Goal: Task Accomplishment & Management: Complete application form

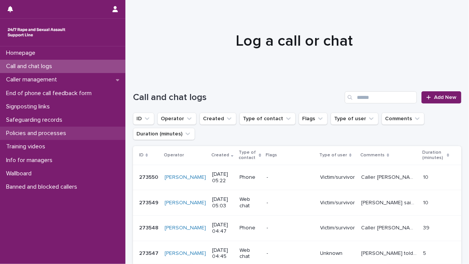
click at [64, 132] on p "Policies and processes" at bounding box center [37, 133] width 69 height 7
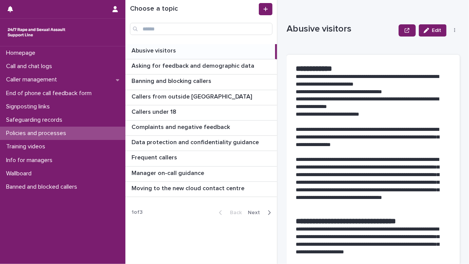
click at [269, 210] on icon "button" at bounding box center [269, 212] width 3 height 5
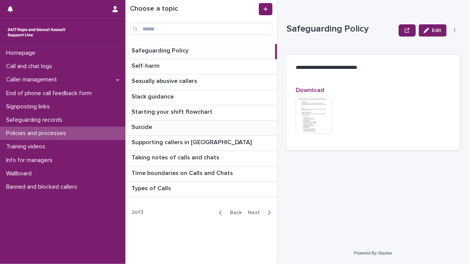
click at [234, 129] on p at bounding box center [202, 126] width 142 height 7
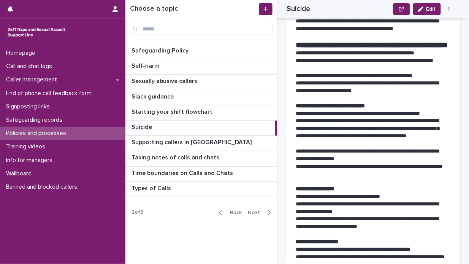
scroll to position [266, 0]
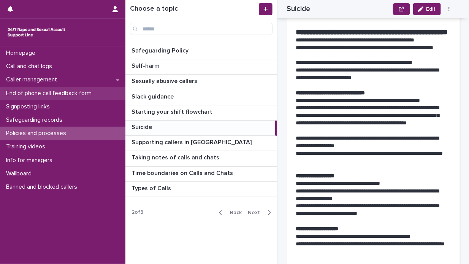
click at [63, 93] on p "End of phone call feedback form" at bounding box center [50, 93] width 95 height 7
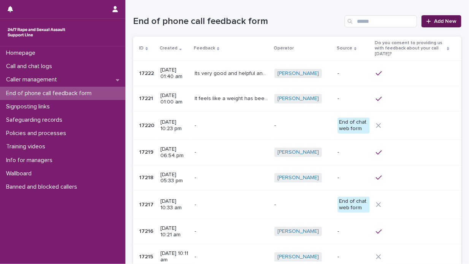
click at [428, 20] on div at bounding box center [430, 21] width 8 height 5
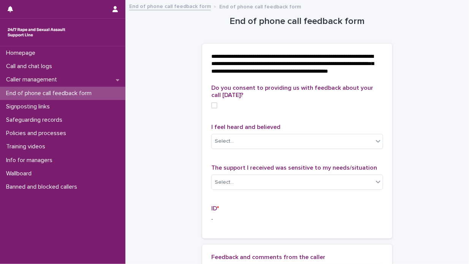
click at [211, 108] on span at bounding box center [214, 105] width 6 height 6
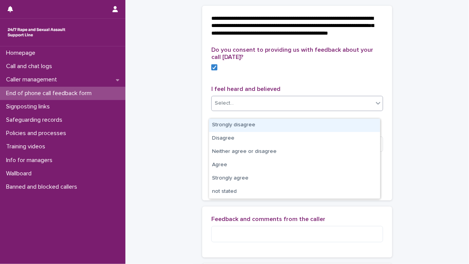
click at [376, 107] on icon at bounding box center [378, 103] width 8 height 8
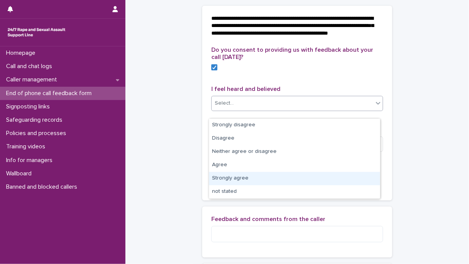
click at [322, 179] on div "Strongly agree" at bounding box center [294, 178] width 171 height 13
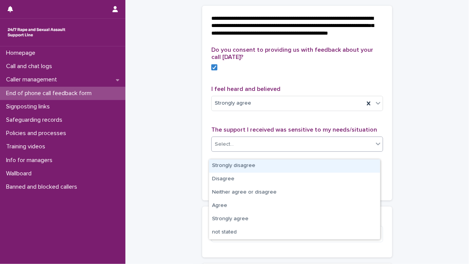
click at [376, 145] on icon at bounding box center [378, 143] width 5 height 3
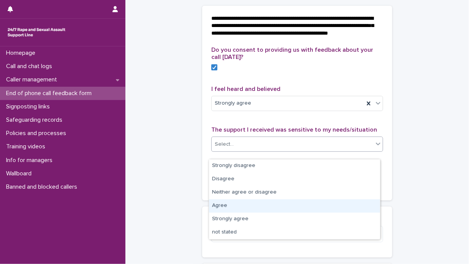
click at [307, 210] on div "Agree" at bounding box center [294, 205] width 171 height 13
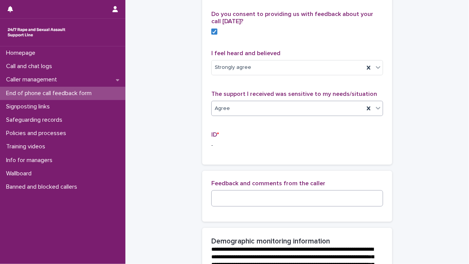
scroll to position [114, 0]
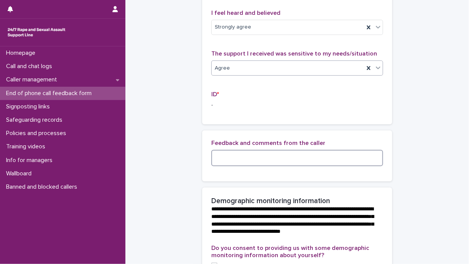
click at [218, 163] on textarea at bounding box center [297, 158] width 172 height 16
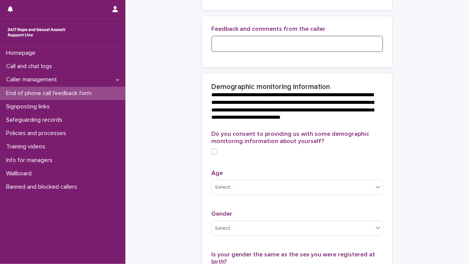
scroll to position [266, 0]
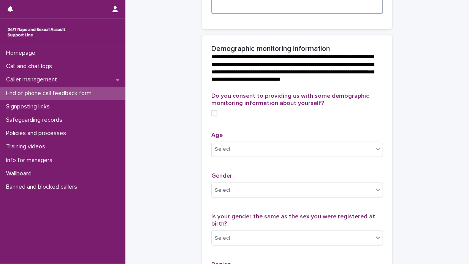
click at [213, 116] on span at bounding box center [214, 113] width 6 height 6
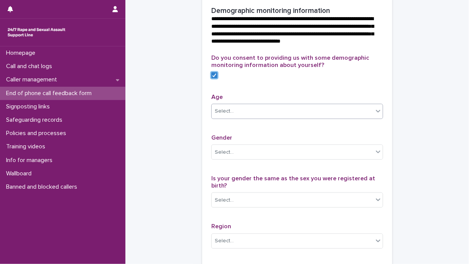
click at [374, 115] on icon at bounding box center [378, 111] width 8 height 8
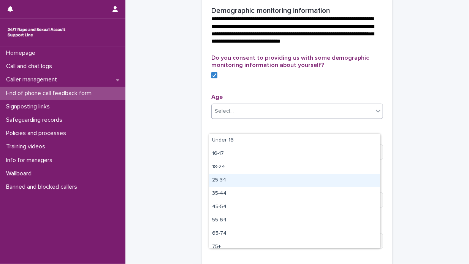
click at [288, 175] on div "25-34" at bounding box center [294, 180] width 171 height 13
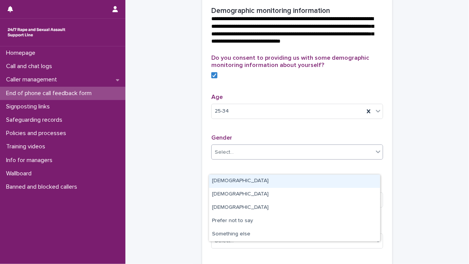
click at [376, 153] on icon at bounding box center [378, 151] width 5 height 3
click at [320, 182] on div "[DEMOGRAPHIC_DATA]" at bounding box center [294, 180] width 171 height 13
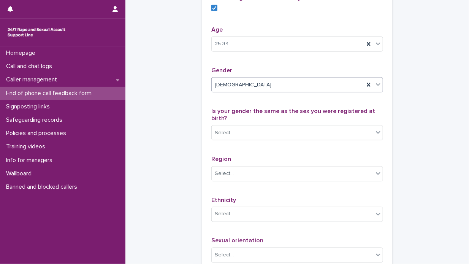
scroll to position [380, 0]
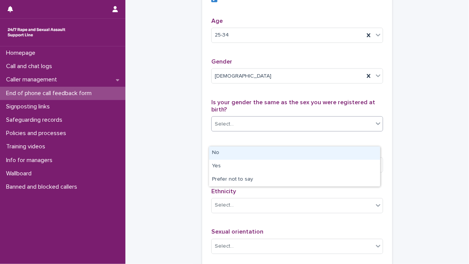
click at [375, 127] on icon at bounding box center [378, 124] width 8 height 8
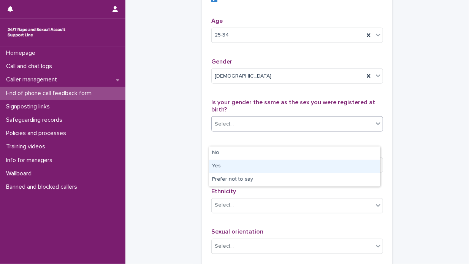
click at [280, 164] on div "Yes" at bounding box center [294, 166] width 171 height 13
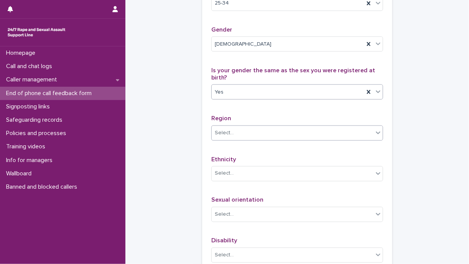
scroll to position [456, 0]
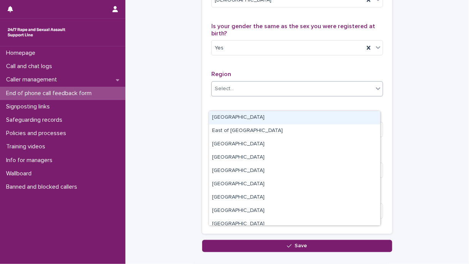
click at [376, 90] on icon at bounding box center [378, 88] width 5 height 3
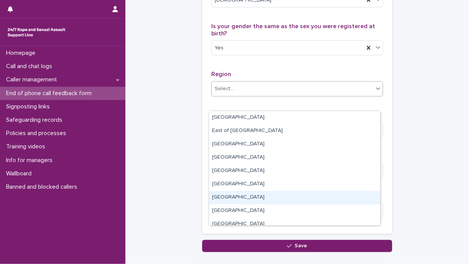
click at [270, 195] on div "[GEOGRAPHIC_DATA]" at bounding box center [294, 197] width 171 height 13
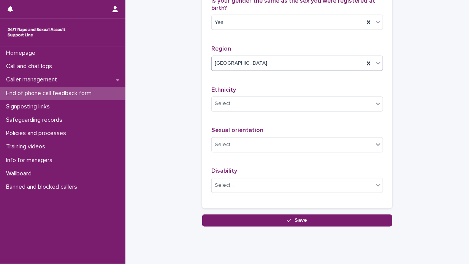
scroll to position [494, 0]
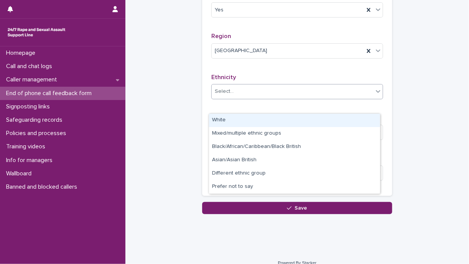
click at [375, 95] on icon at bounding box center [378, 91] width 8 height 8
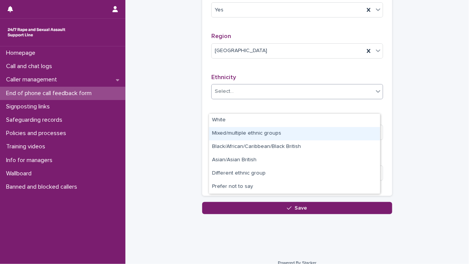
drag, startPoint x: 329, startPoint y: 126, endPoint x: 318, endPoint y: 131, distance: 12.6
click at [318, 131] on div "Mixed/multiple ethnic groups" at bounding box center [294, 133] width 171 height 13
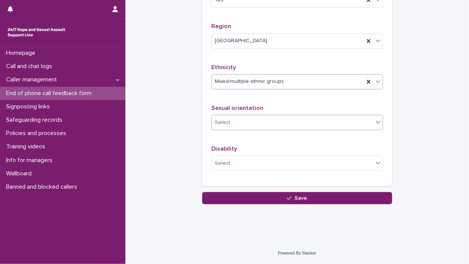
scroll to position [517, 0]
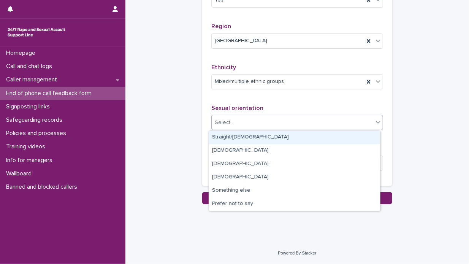
click at [375, 122] on icon at bounding box center [378, 122] width 8 height 8
click at [308, 138] on div "Straight/[DEMOGRAPHIC_DATA]" at bounding box center [294, 137] width 171 height 13
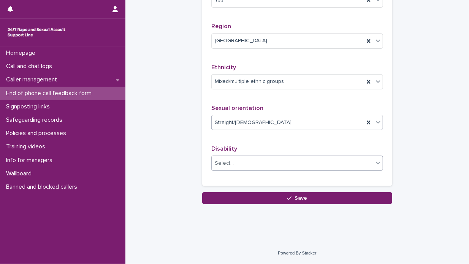
click at [375, 163] on icon at bounding box center [378, 163] width 8 height 8
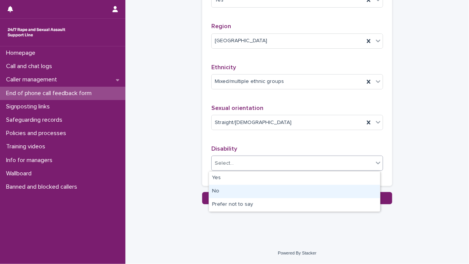
click at [280, 190] on div "No" at bounding box center [294, 191] width 171 height 13
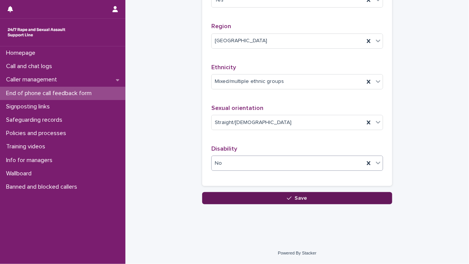
click at [299, 196] on span "Save" at bounding box center [301, 197] width 13 height 5
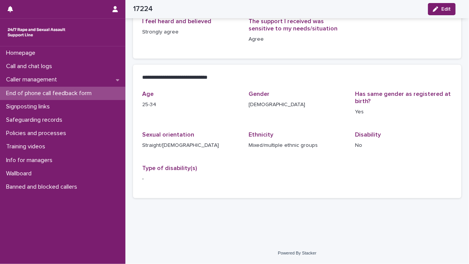
scroll to position [128, 0]
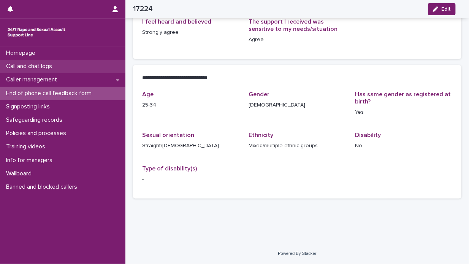
click at [74, 66] on div "Call and chat logs" at bounding box center [62, 66] width 125 height 13
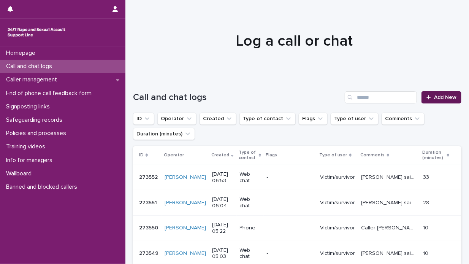
click at [445, 95] on span "Add New" at bounding box center [445, 97] width 22 height 5
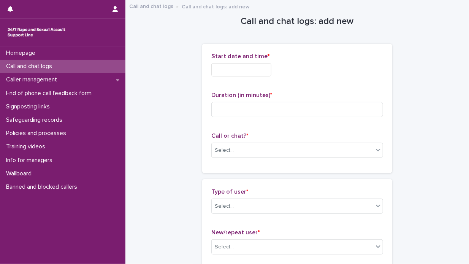
click at [212, 70] on input "text" at bounding box center [241, 69] width 60 height 13
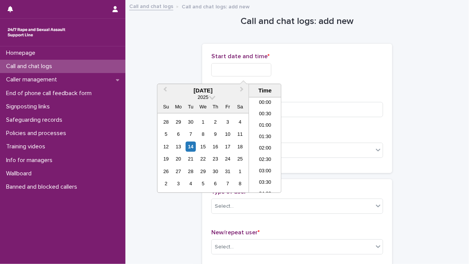
scroll to position [118, 0]
click at [189, 146] on div "14" at bounding box center [190, 146] width 10 height 10
click at [264, 136] on li "06:30" at bounding box center [265, 133] width 32 height 11
click at [254, 66] on input "**********" at bounding box center [241, 69] width 60 height 13
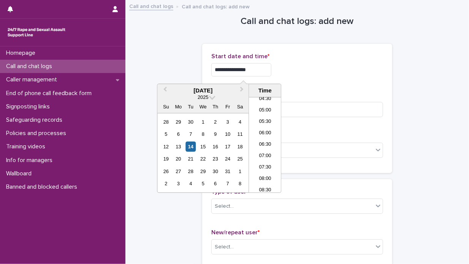
type input "**********"
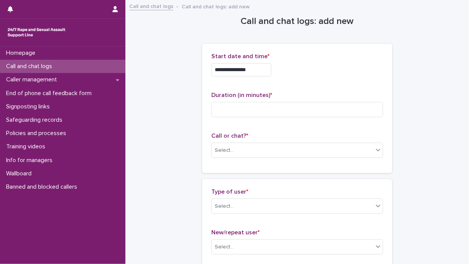
click at [304, 65] on div "**********" at bounding box center [297, 69] width 172 height 13
click at [213, 103] on input at bounding box center [297, 109] width 172 height 15
type input "**"
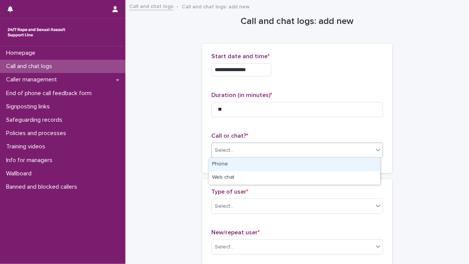
click at [376, 150] on icon at bounding box center [378, 150] width 5 height 3
click at [295, 161] on div "Phone" at bounding box center [294, 164] width 171 height 13
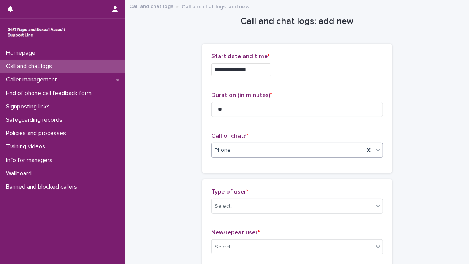
scroll to position [76, 0]
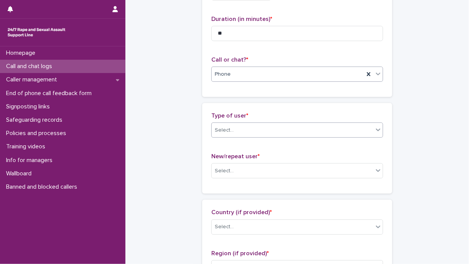
click at [376, 129] on icon at bounding box center [378, 129] width 5 height 3
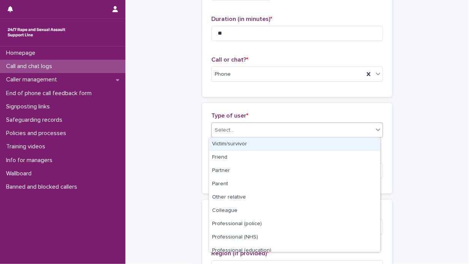
click at [336, 142] on div "Victim/survivor" at bounding box center [294, 143] width 171 height 13
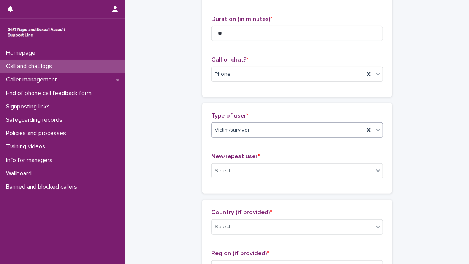
scroll to position [152, 0]
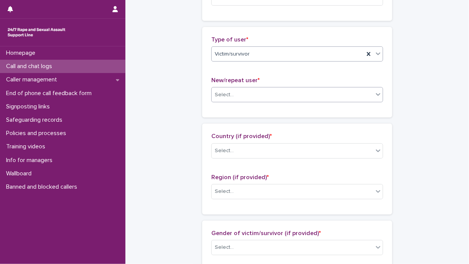
click at [376, 94] on icon at bounding box center [378, 94] width 5 height 3
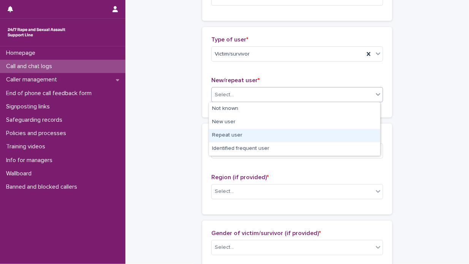
click at [302, 134] on div "Repeat user" at bounding box center [294, 135] width 171 height 13
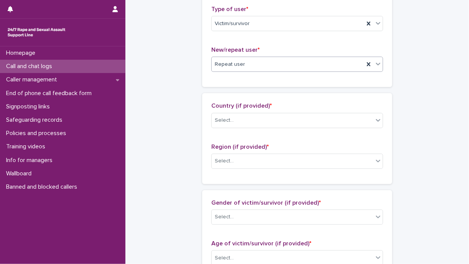
scroll to position [228, 0]
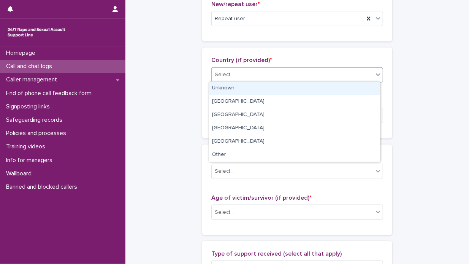
click at [376, 75] on icon at bounding box center [378, 75] width 8 height 8
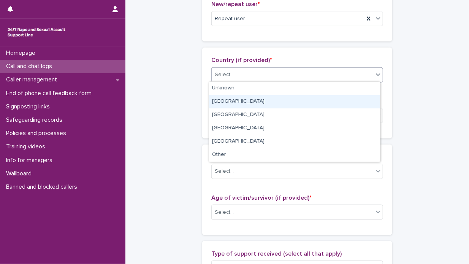
click at [316, 101] on div "[GEOGRAPHIC_DATA]" at bounding box center [294, 101] width 171 height 13
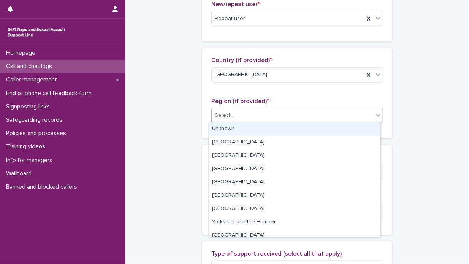
click at [375, 114] on icon at bounding box center [378, 115] width 8 height 8
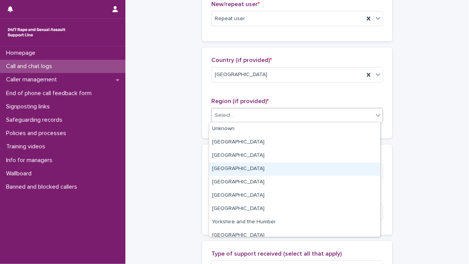
click at [266, 170] on div "[GEOGRAPHIC_DATA]" at bounding box center [294, 168] width 171 height 13
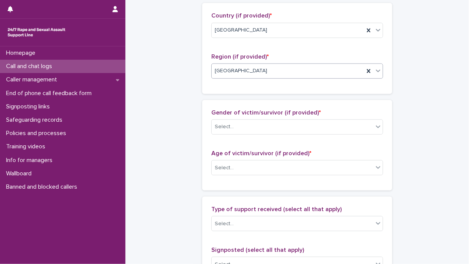
scroll to position [342, 0]
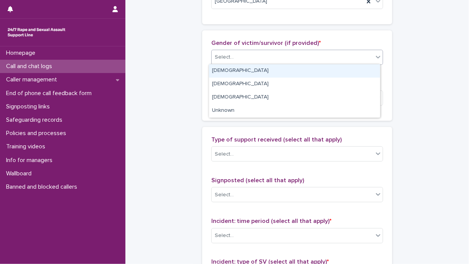
click at [376, 57] on icon at bounding box center [378, 57] width 8 height 8
drag, startPoint x: 334, startPoint y: 70, endPoint x: 339, endPoint y: 72, distance: 5.1
click at [334, 71] on div "[DEMOGRAPHIC_DATA]" at bounding box center [294, 70] width 171 height 13
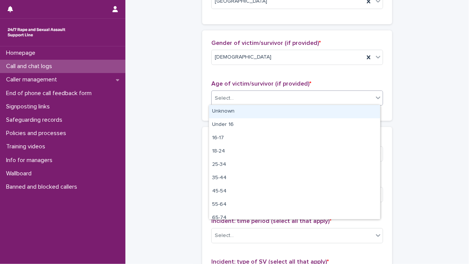
click at [375, 95] on icon at bounding box center [378, 98] width 8 height 8
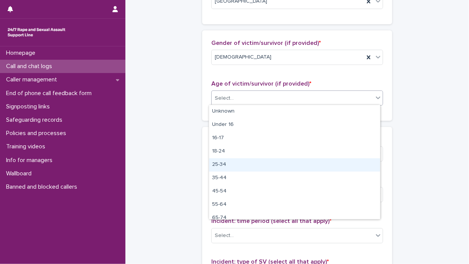
click at [261, 160] on div "25-34" at bounding box center [294, 164] width 171 height 13
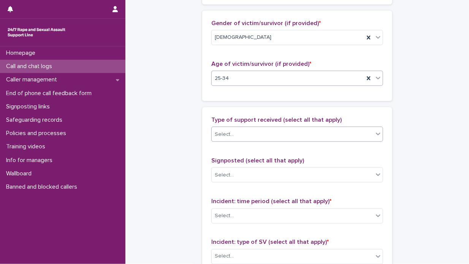
scroll to position [380, 0]
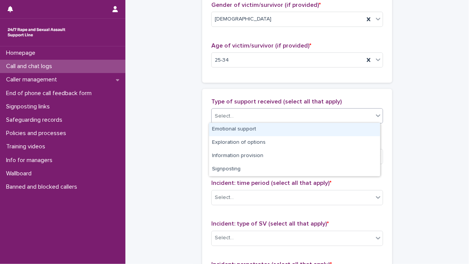
click at [376, 115] on icon at bounding box center [378, 115] width 5 height 3
click at [352, 127] on div "Emotional support" at bounding box center [294, 129] width 171 height 13
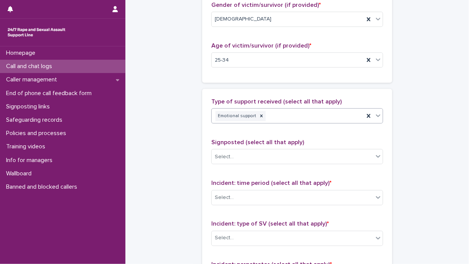
click at [374, 113] on icon at bounding box center [378, 116] width 8 height 8
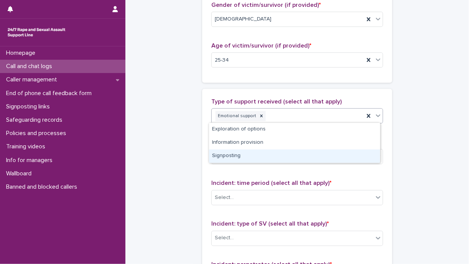
click at [281, 155] on div "Signposting" at bounding box center [294, 155] width 171 height 13
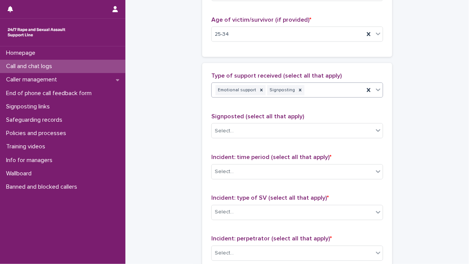
scroll to position [418, 0]
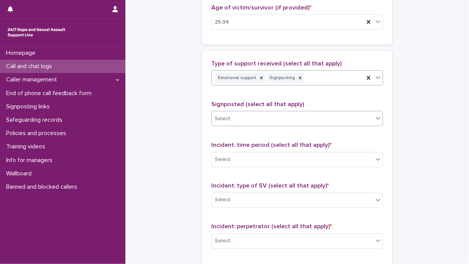
click at [377, 117] on icon at bounding box center [378, 118] width 8 height 8
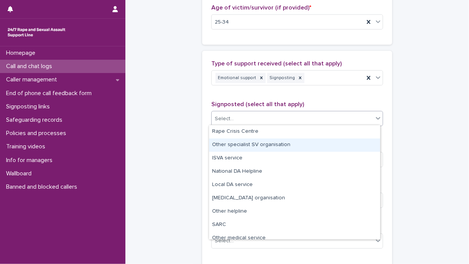
click at [318, 144] on div "Other specialist SV organisation" at bounding box center [294, 144] width 171 height 13
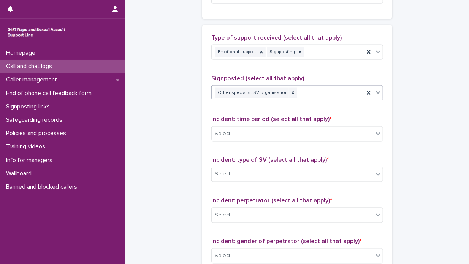
scroll to position [456, 0]
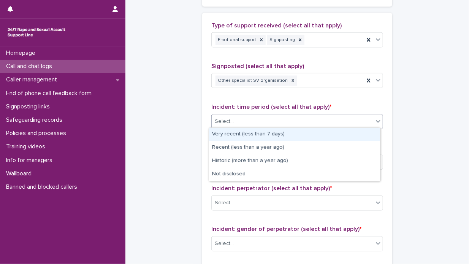
click at [375, 119] on icon at bounding box center [378, 121] width 8 height 8
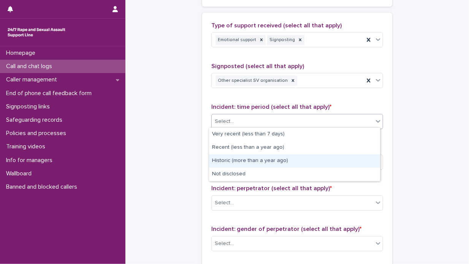
click at [307, 158] on div "Historic (more than a year ago)" at bounding box center [294, 160] width 171 height 13
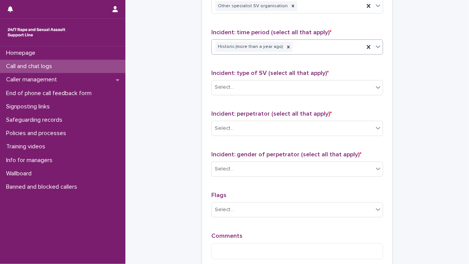
scroll to position [532, 0]
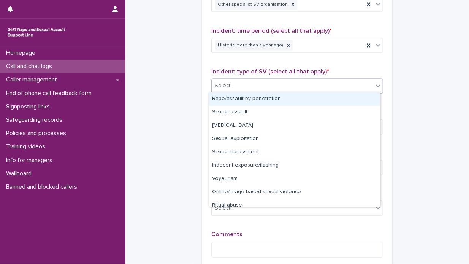
click at [375, 84] on icon at bounding box center [378, 86] width 8 height 8
click at [344, 101] on div "Rape/assault by penetration" at bounding box center [294, 98] width 171 height 13
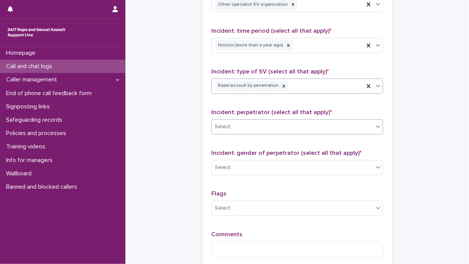
click at [376, 125] on icon at bounding box center [378, 127] width 8 height 8
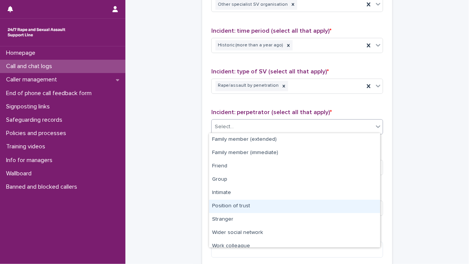
drag, startPoint x: 281, startPoint y: 198, endPoint x: 277, endPoint y: 204, distance: 7.4
click at [277, 204] on div "Position of trust" at bounding box center [294, 205] width 171 height 13
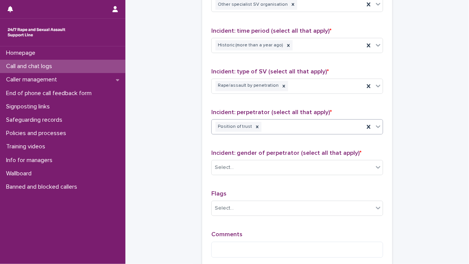
scroll to position [570, 0]
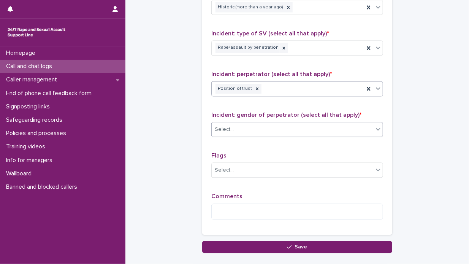
click at [377, 128] on icon at bounding box center [378, 129] width 8 height 8
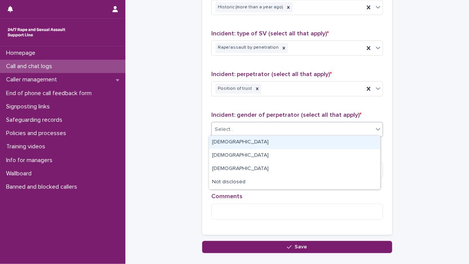
click at [333, 139] on div "[DEMOGRAPHIC_DATA]" at bounding box center [294, 142] width 171 height 13
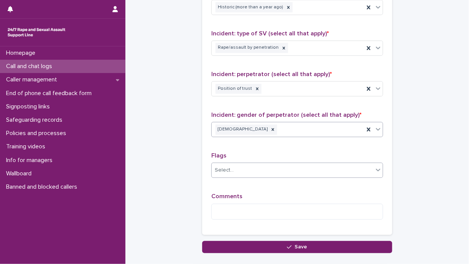
click at [376, 169] on icon at bounding box center [378, 170] width 5 height 3
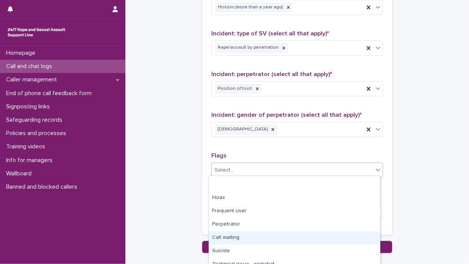
scroll to position [71, 0]
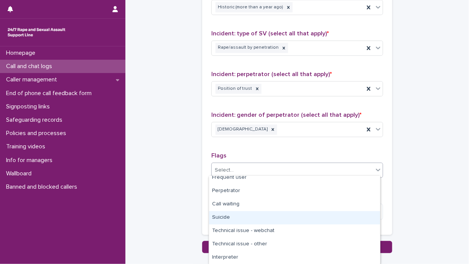
click at [270, 216] on div "Suicide" at bounding box center [294, 217] width 171 height 13
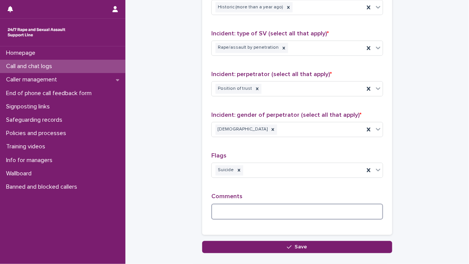
click at [216, 210] on textarea at bounding box center [297, 212] width 172 height 16
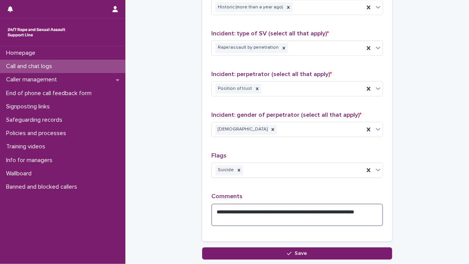
click at [259, 210] on textarea "**********" at bounding box center [297, 215] width 172 height 23
click at [299, 218] on textarea "**********" at bounding box center [297, 215] width 172 height 23
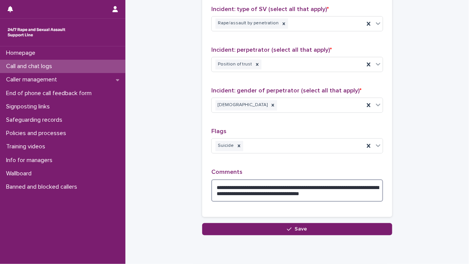
scroll to position [608, 0]
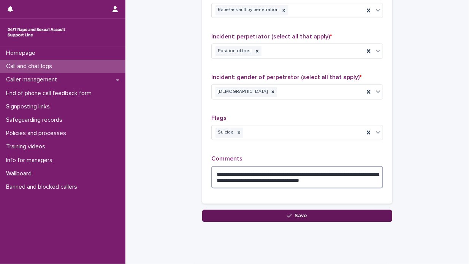
type textarea "**********"
click at [305, 213] on button "Save" at bounding box center [297, 215] width 190 height 12
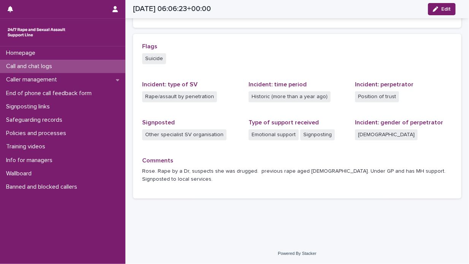
scroll to position [152, 0]
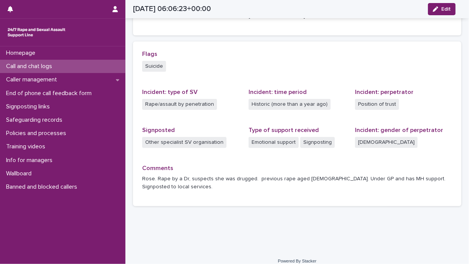
click at [84, 64] on div "Call and chat logs" at bounding box center [62, 66] width 125 height 13
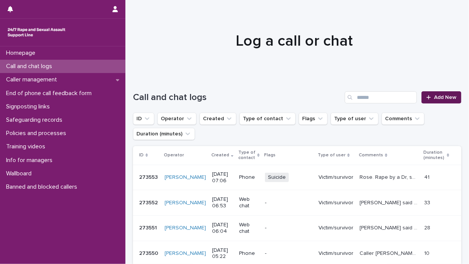
click at [439, 96] on span "Add New" at bounding box center [445, 97] width 22 height 5
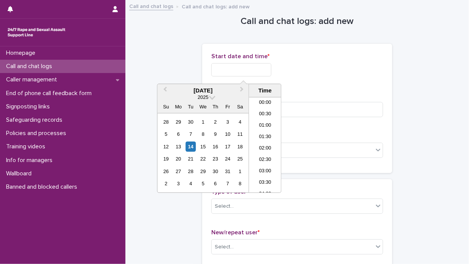
click at [211, 71] on input "text" at bounding box center [241, 69] width 60 height 13
click at [190, 142] on div "14" at bounding box center [190, 146] width 10 height 10
click at [270, 134] on li "07:00" at bounding box center [265, 133] width 32 height 11
click at [254, 65] on input "**********" at bounding box center [241, 69] width 60 height 13
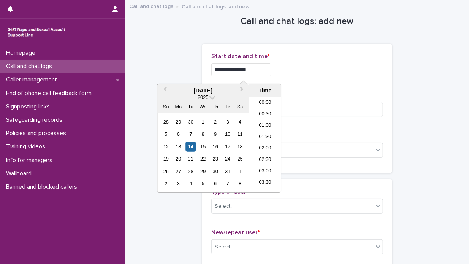
scroll to position [118, 0]
type input "**********"
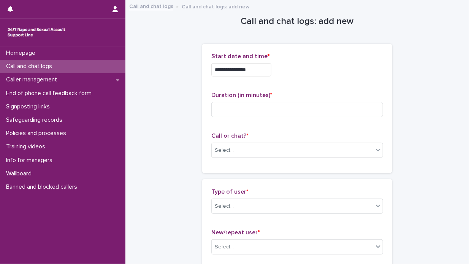
click at [315, 81] on div "**********" at bounding box center [297, 68] width 172 height 30
click at [217, 108] on input at bounding box center [297, 109] width 172 height 15
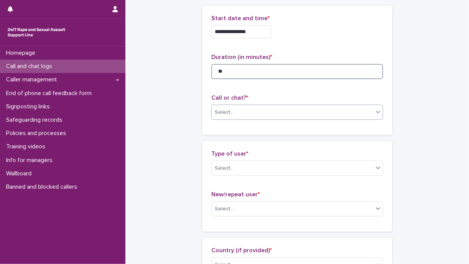
type input "**"
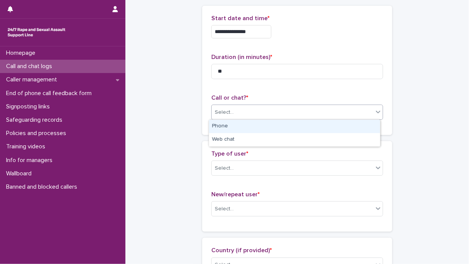
click at [375, 113] on icon at bounding box center [378, 112] width 8 height 8
click at [316, 124] on div "Phone" at bounding box center [294, 126] width 171 height 13
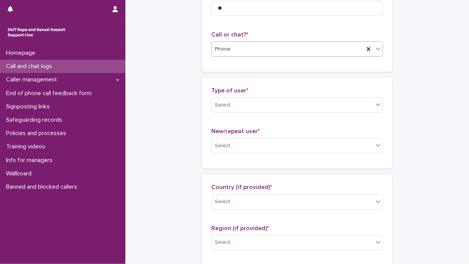
scroll to position [114, 0]
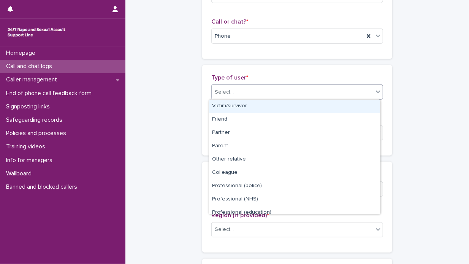
click at [376, 92] on icon at bounding box center [378, 91] width 5 height 3
click at [310, 106] on div "Victim/survivor" at bounding box center [294, 106] width 171 height 13
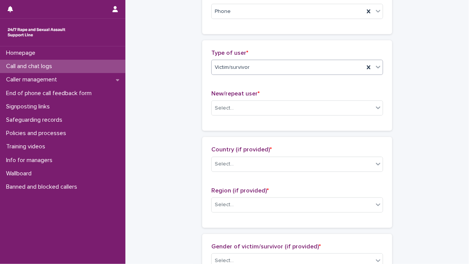
scroll to position [152, 0]
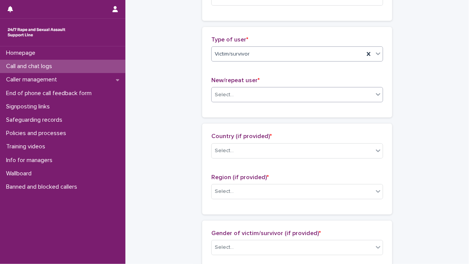
click at [376, 93] on icon at bounding box center [378, 94] width 5 height 3
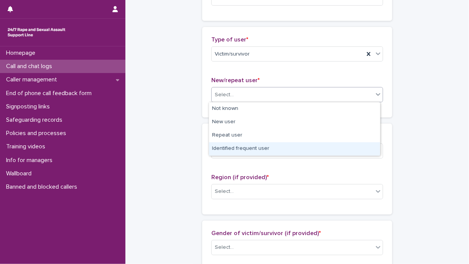
click at [275, 149] on div "Identified frequent user" at bounding box center [294, 148] width 171 height 13
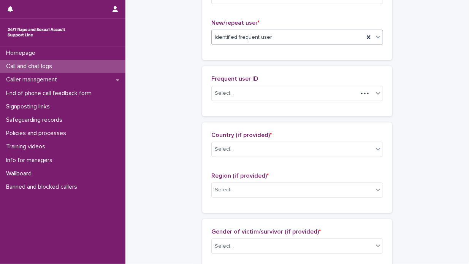
scroll to position [228, 0]
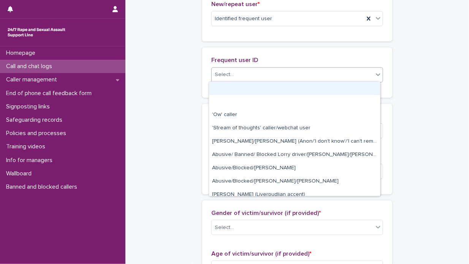
click at [376, 74] on icon at bounding box center [378, 74] width 5 height 3
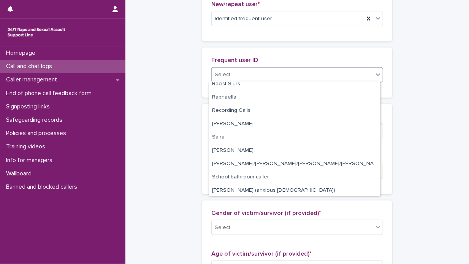
scroll to position [995, 0]
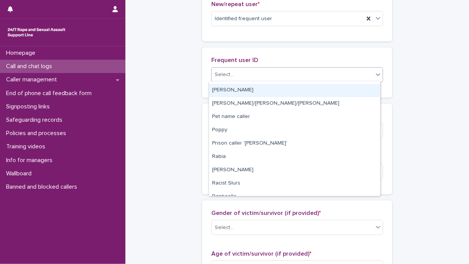
click at [228, 91] on div "[PERSON_NAME]" at bounding box center [294, 90] width 171 height 13
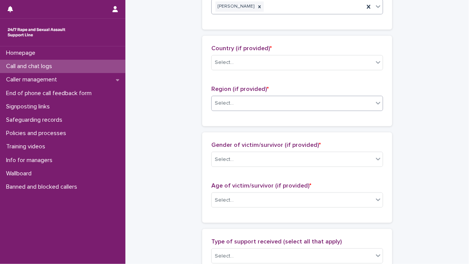
scroll to position [304, 0]
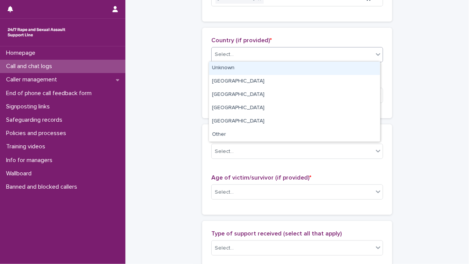
click at [375, 53] on icon at bounding box center [378, 55] width 8 height 8
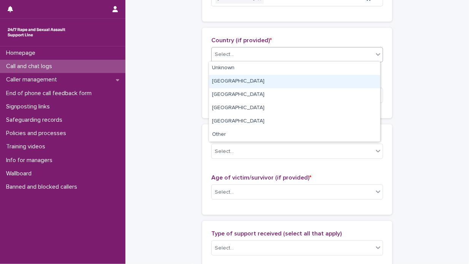
click at [280, 80] on div "[GEOGRAPHIC_DATA]" at bounding box center [294, 81] width 171 height 13
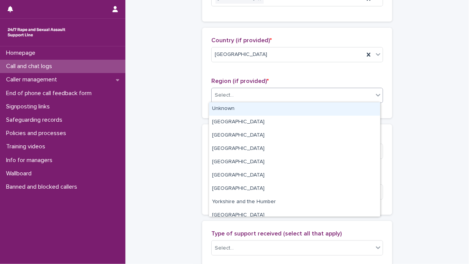
click at [375, 94] on icon at bounding box center [378, 95] width 8 height 8
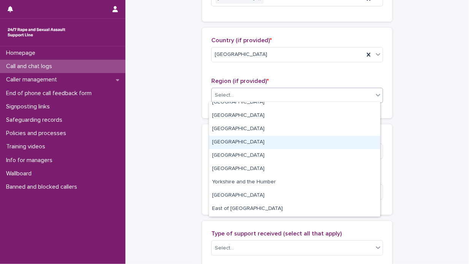
scroll to position [22, 0]
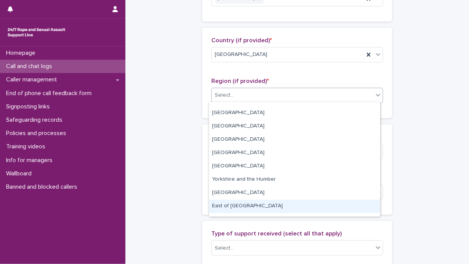
click at [277, 207] on div "East of [GEOGRAPHIC_DATA]" at bounding box center [294, 205] width 171 height 13
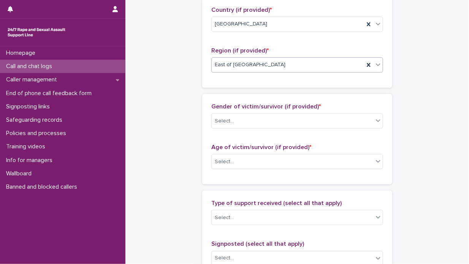
scroll to position [380, 0]
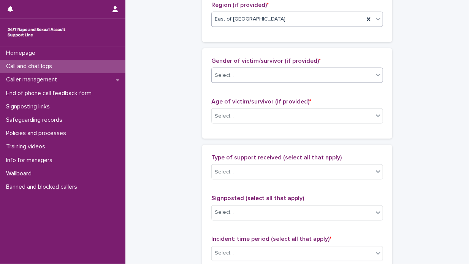
click at [376, 75] on icon at bounding box center [378, 75] width 8 height 8
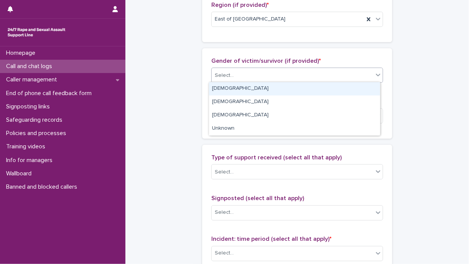
click at [319, 87] on div "[DEMOGRAPHIC_DATA]" at bounding box center [294, 88] width 171 height 13
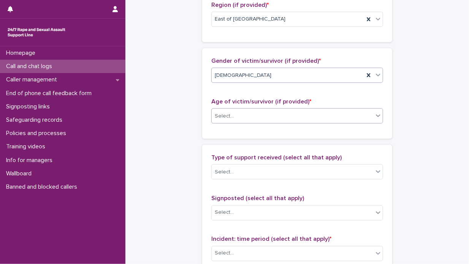
click at [376, 114] on icon at bounding box center [378, 115] width 5 height 3
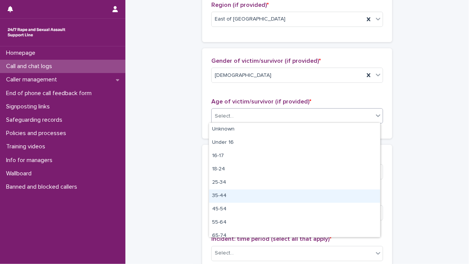
click at [254, 193] on div "35-44" at bounding box center [294, 195] width 171 height 13
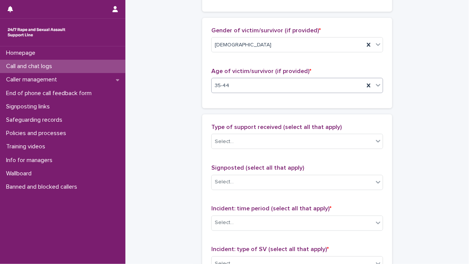
scroll to position [456, 0]
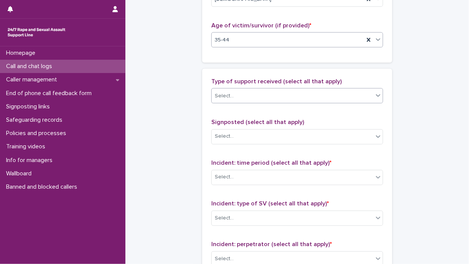
click at [376, 95] on icon at bounding box center [378, 96] width 5 height 3
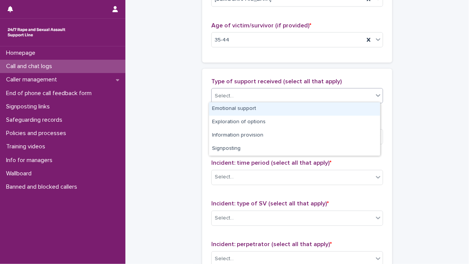
click at [307, 108] on div "Emotional support" at bounding box center [294, 108] width 171 height 13
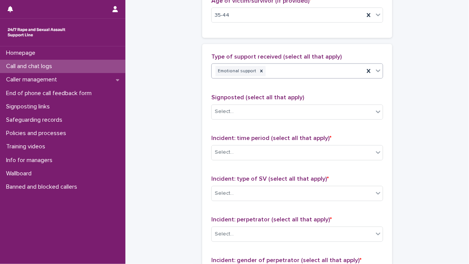
scroll to position [494, 0]
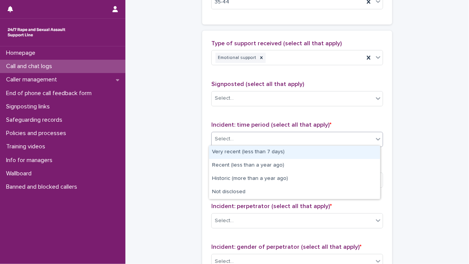
click at [376, 138] on icon at bounding box center [378, 139] width 5 height 3
click at [311, 149] on div "Very recent (less than 7 days)" at bounding box center [294, 151] width 171 height 13
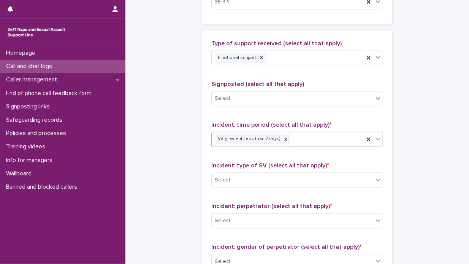
click at [375, 136] on icon at bounding box center [378, 139] width 8 height 8
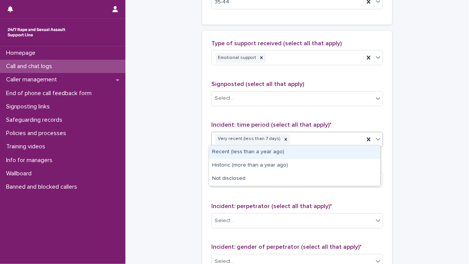
click at [330, 155] on div "Recent (less than a year ago)" at bounding box center [294, 151] width 171 height 13
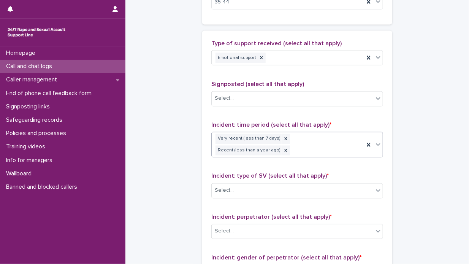
click at [375, 141] on icon at bounding box center [378, 145] width 8 height 8
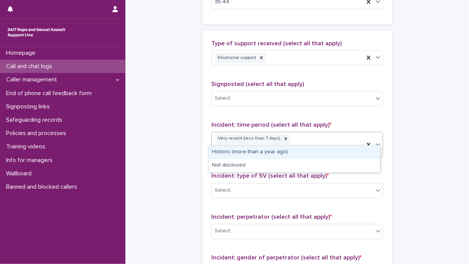
click at [349, 155] on div "Historic (more than a year ago)" at bounding box center [294, 151] width 171 height 13
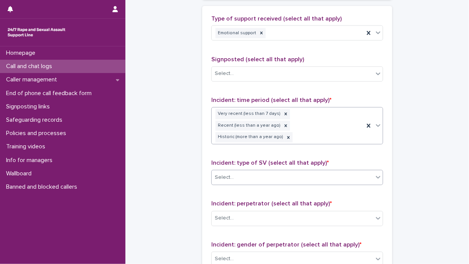
scroll to position [532, 0]
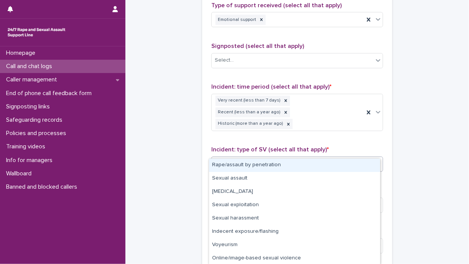
click at [376, 163] on icon at bounding box center [378, 164] width 5 height 3
click at [314, 169] on div "Rape/assault by penetration" at bounding box center [294, 164] width 171 height 13
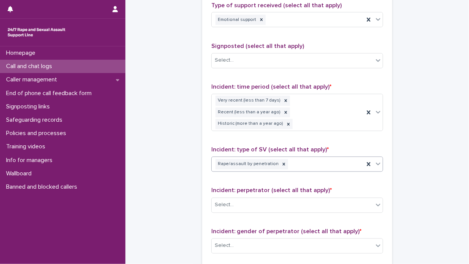
click at [375, 160] on icon at bounding box center [378, 164] width 8 height 8
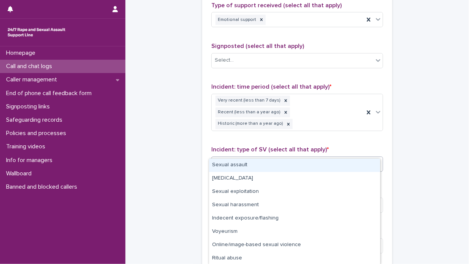
click at [327, 170] on div "Sexual assault" at bounding box center [294, 164] width 171 height 13
click at [376, 160] on icon at bounding box center [378, 164] width 8 height 8
click at [332, 163] on div "[MEDICAL_DATA]" at bounding box center [294, 164] width 171 height 13
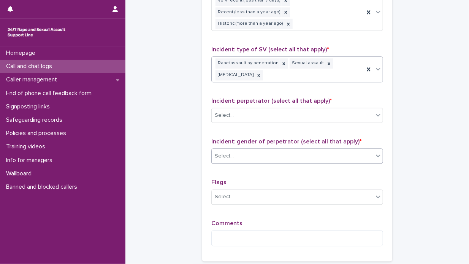
scroll to position [646, 0]
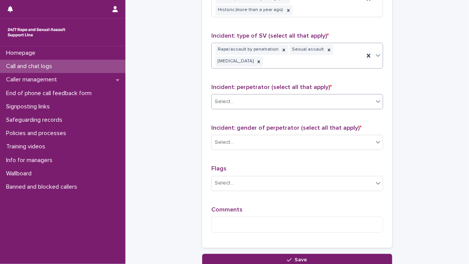
click at [375, 97] on icon at bounding box center [378, 101] width 8 height 8
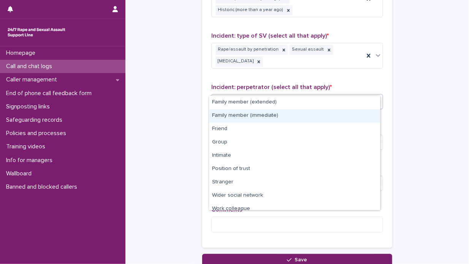
click at [299, 114] on div "Family member (immediate)" at bounding box center [294, 115] width 171 height 13
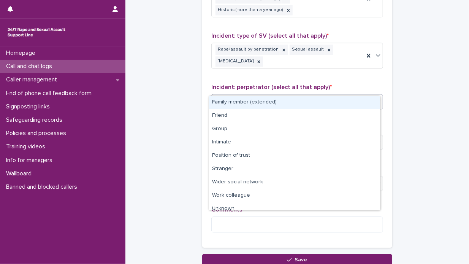
click at [376, 97] on icon at bounding box center [378, 101] width 8 height 8
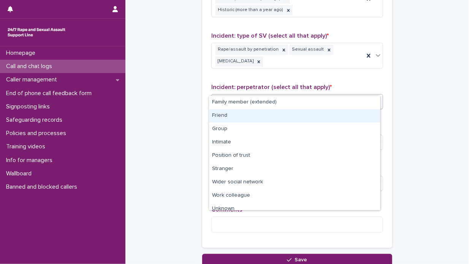
click at [301, 119] on div "Friend" at bounding box center [294, 115] width 171 height 13
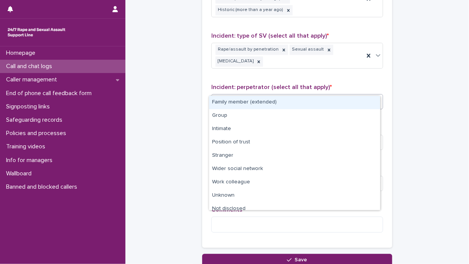
click at [376, 97] on icon at bounding box center [378, 101] width 8 height 8
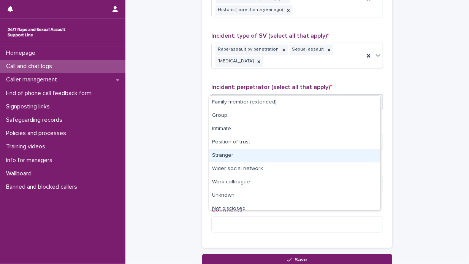
click at [298, 160] on div "Stranger" at bounding box center [294, 155] width 171 height 13
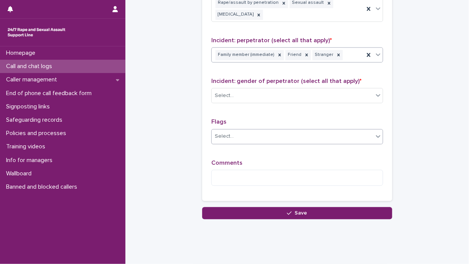
scroll to position [693, 0]
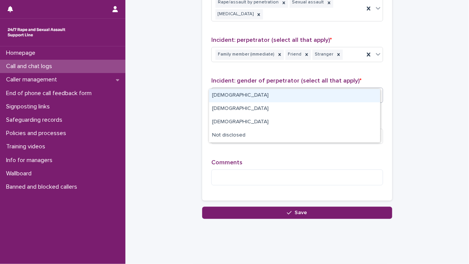
click at [375, 91] on icon at bounding box center [378, 95] width 8 height 8
click at [346, 93] on div "[DEMOGRAPHIC_DATA]" at bounding box center [294, 95] width 171 height 13
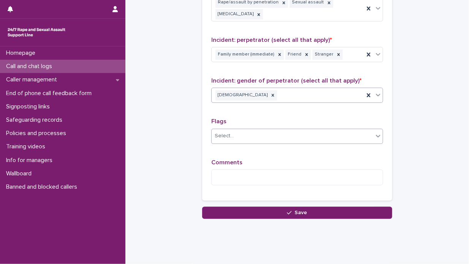
click at [375, 132] on icon at bounding box center [378, 136] width 8 height 8
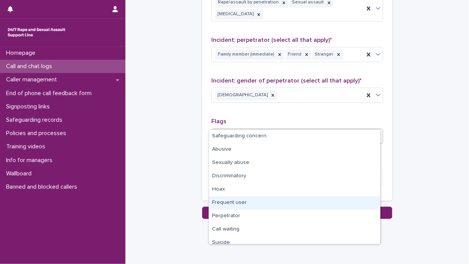
click at [264, 204] on div "Frequent user" at bounding box center [294, 202] width 171 height 13
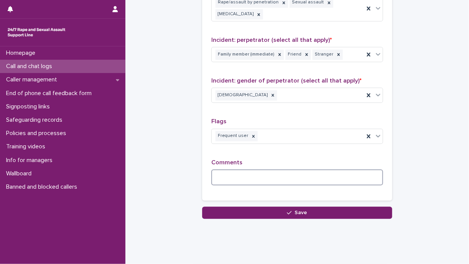
click at [224, 169] on textarea at bounding box center [297, 177] width 172 height 16
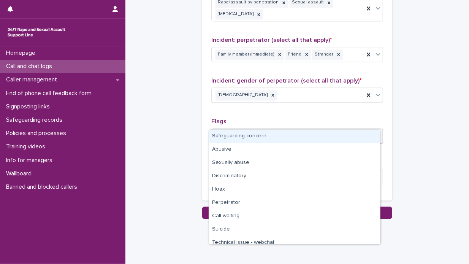
click at [375, 132] on icon at bounding box center [378, 136] width 8 height 8
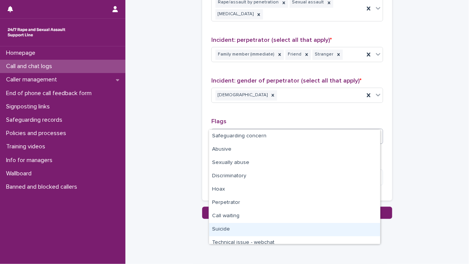
click at [279, 226] on div "Suicide" at bounding box center [294, 229] width 171 height 13
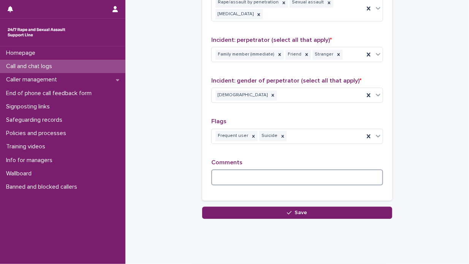
click at [222, 169] on textarea at bounding box center [297, 177] width 172 height 16
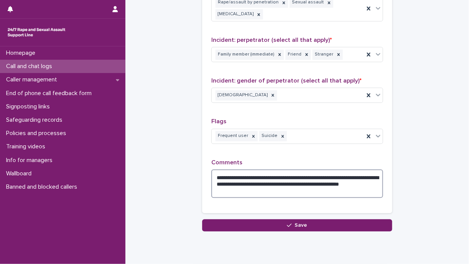
click at [264, 177] on textarea "**********" at bounding box center [297, 183] width 172 height 29
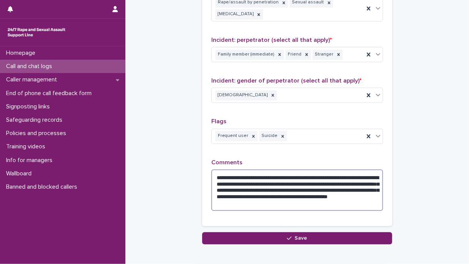
click at [213, 187] on textarea "**********" at bounding box center [297, 190] width 172 height 42
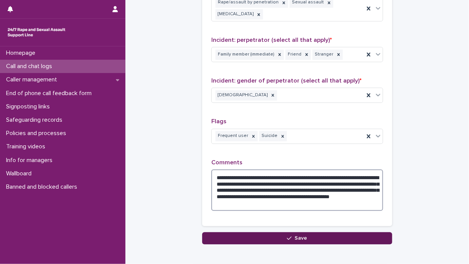
type textarea "**********"
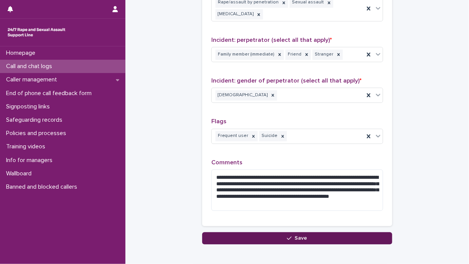
click at [300, 235] on span "Save" at bounding box center [301, 237] width 13 height 5
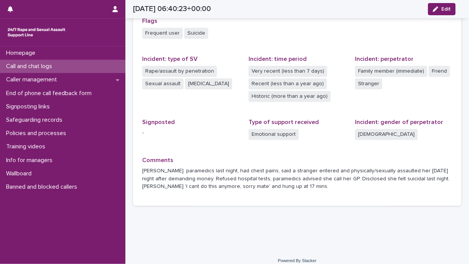
scroll to position [238, 0]
